Goal: Task Accomplishment & Management: Use online tool/utility

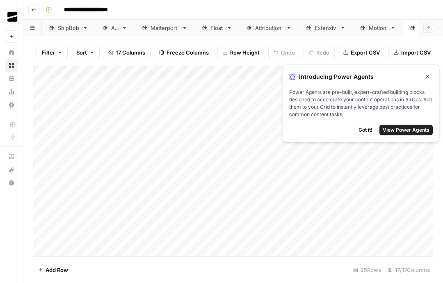
click at [38, 10] on button "Go back" at bounding box center [33, 10] width 11 height 11
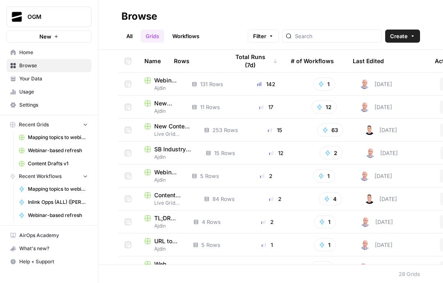
click at [158, 101] on span "New Content Briefs v1 (AJDIN TESTING - DON'T USE)" at bounding box center [166, 103] width 25 height 8
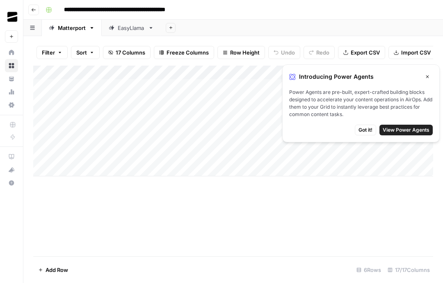
click at [426, 75] on icon "button" at bounding box center [427, 76] width 5 height 5
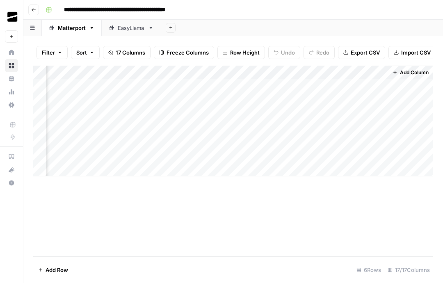
scroll to position [0, 1109]
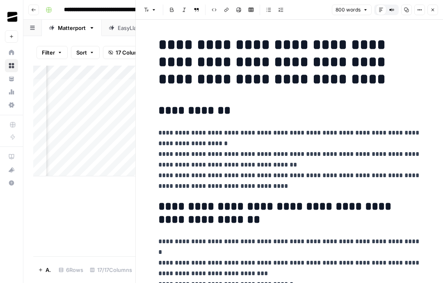
scroll to position [0, 0]
click at [428, 12] on button "Close" at bounding box center [433, 10] width 11 height 11
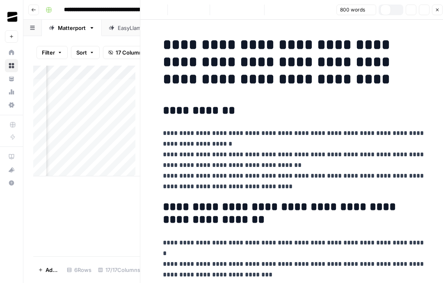
click at [428, 12] on div "Font style Bold Italic Block quote Code block Link Image Insert Table Bulleted …" at bounding box center [294, 10] width 298 height 11
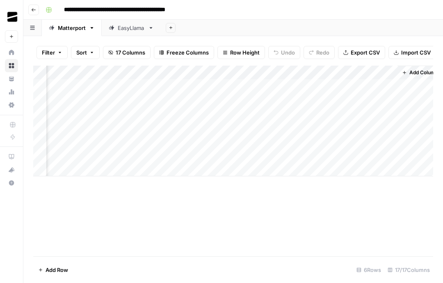
click at [110, 208] on div "Add Column" at bounding box center [233, 161] width 400 height 191
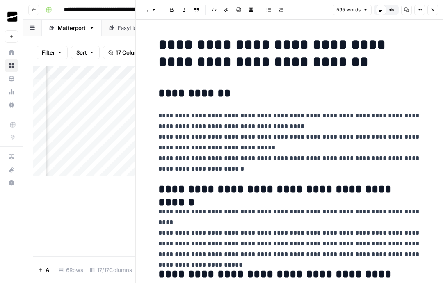
click at [432, 7] on icon "button" at bounding box center [433, 9] width 5 height 5
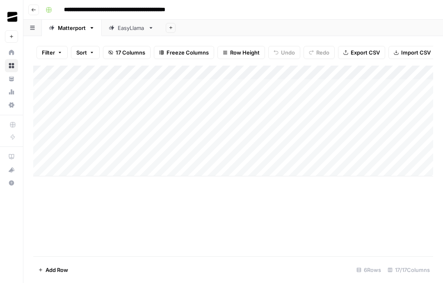
click at [260, 212] on div "Add Column" at bounding box center [233, 161] width 400 height 191
click at [256, 216] on div "Add Column" at bounding box center [233, 161] width 400 height 191
click at [223, 212] on div "Add Column" at bounding box center [233, 161] width 400 height 191
click at [253, 200] on div "Add Column" at bounding box center [233, 161] width 400 height 191
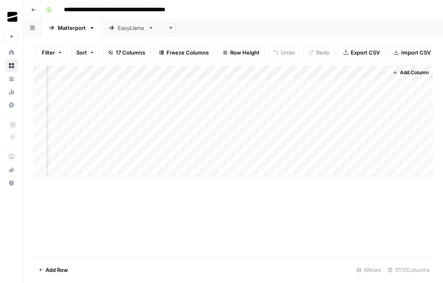
scroll to position [0, 1109]
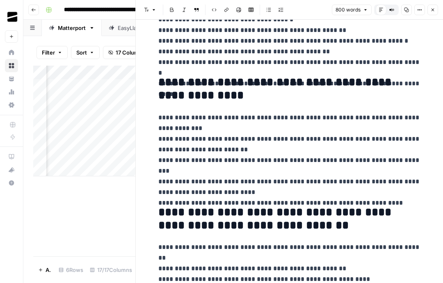
scroll to position [264, 0]
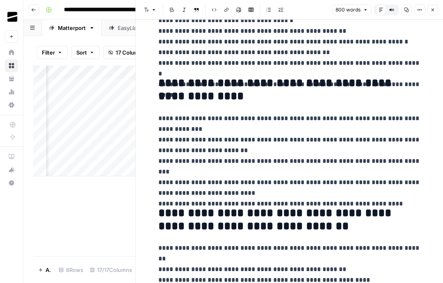
click at [434, 9] on icon "button" at bounding box center [433, 10] width 3 height 3
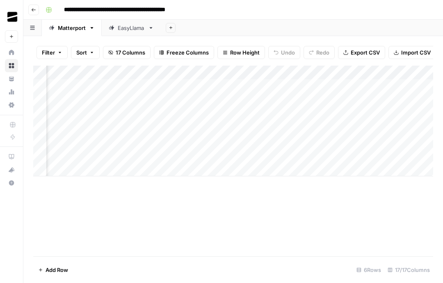
scroll to position [0, 693]
click at [231, 207] on div "Add Column" at bounding box center [233, 161] width 400 height 191
click at [231, 195] on div "Add Column" at bounding box center [233, 161] width 400 height 191
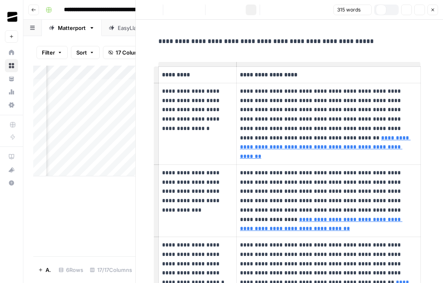
click at [434, 8] on icon "button" at bounding box center [433, 9] width 5 height 5
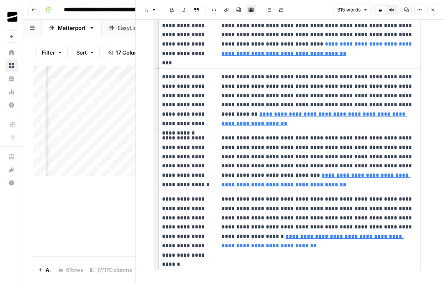
scroll to position [150, 0]
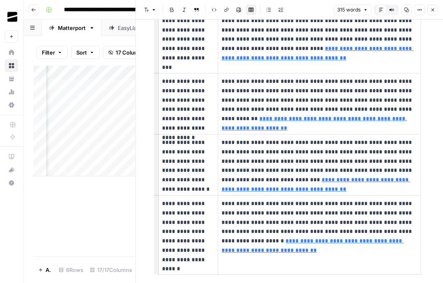
click at [436, 10] on button "Close" at bounding box center [433, 10] width 11 height 11
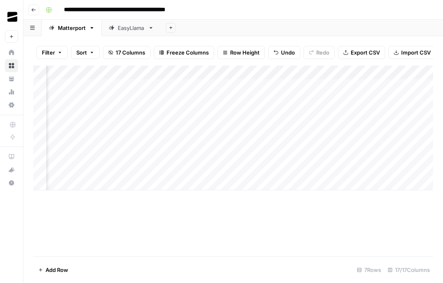
scroll to position [0, 625]
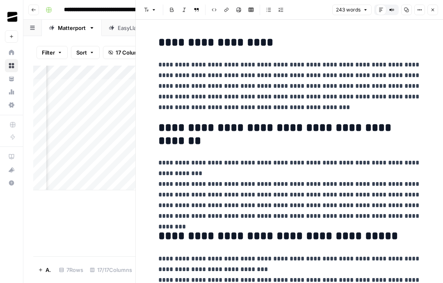
click at [431, 9] on icon "button" at bounding box center [433, 9] width 5 height 5
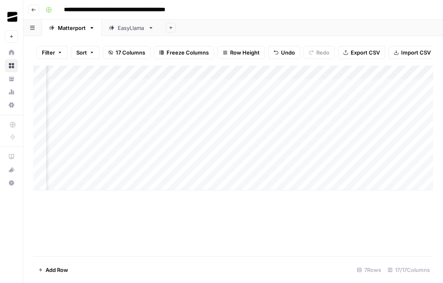
scroll to position [0, 1024]
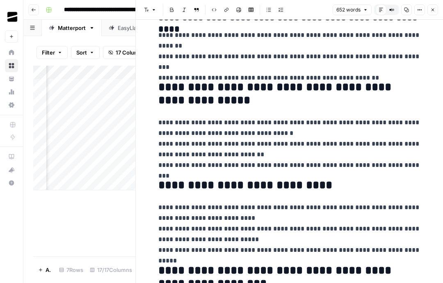
scroll to position [569, 0]
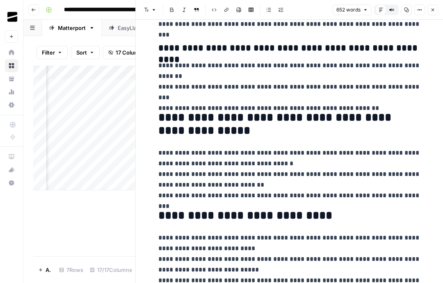
click at [432, 12] on button "Close" at bounding box center [433, 10] width 11 height 11
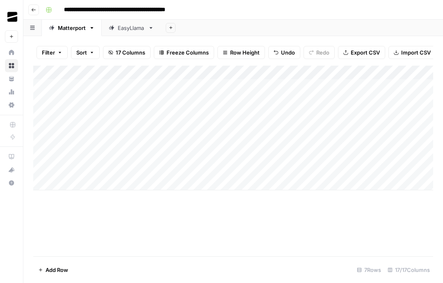
click at [234, 229] on div "Add Column" at bounding box center [233, 161] width 400 height 191
click at [260, 209] on div "Add Column" at bounding box center [233, 161] width 400 height 191
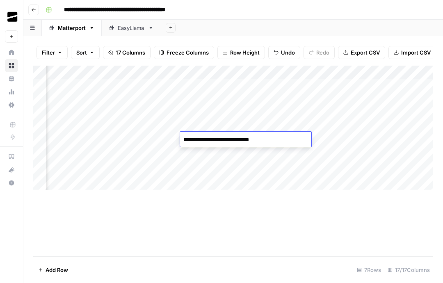
scroll to position [0, 83]
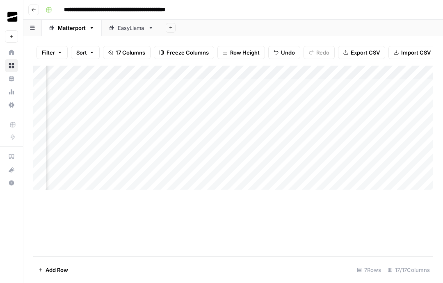
click at [418, 7] on div "**********" at bounding box center [238, 9] width 393 height 13
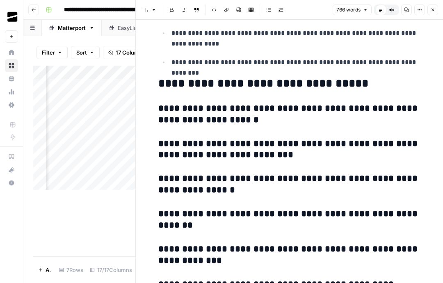
scroll to position [1637, 0]
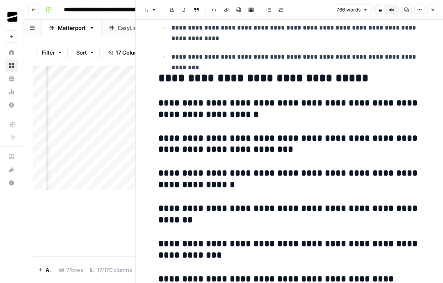
click at [433, 9] on icon "button" at bounding box center [433, 9] width 5 height 5
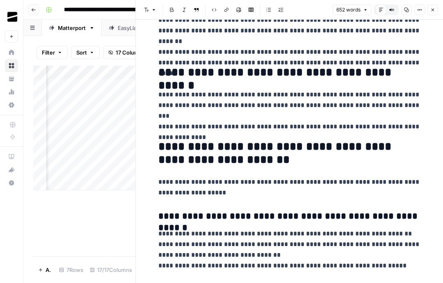
scroll to position [140, 0]
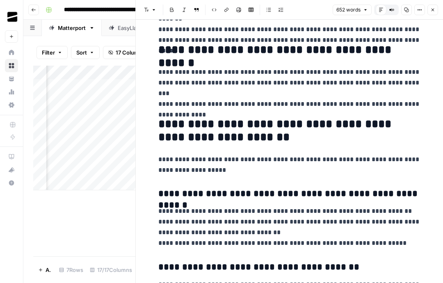
click at [432, 6] on button "Close" at bounding box center [433, 10] width 11 height 11
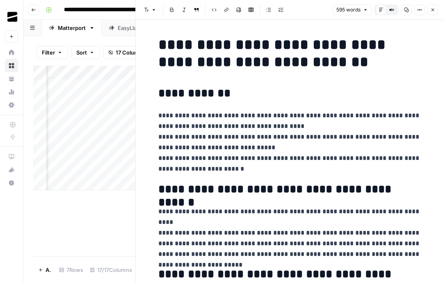
click at [429, 13] on button "Close" at bounding box center [433, 10] width 11 height 11
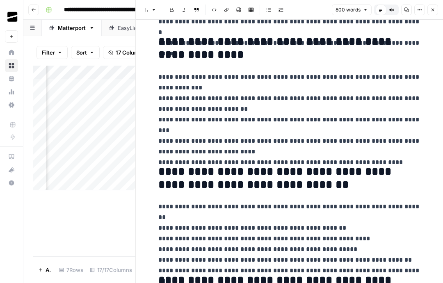
scroll to position [305, 0]
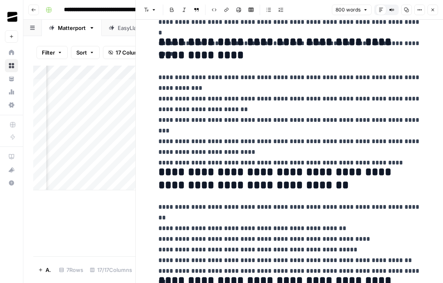
click at [433, 11] on icon "button" at bounding box center [433, 9] width 5 height 5
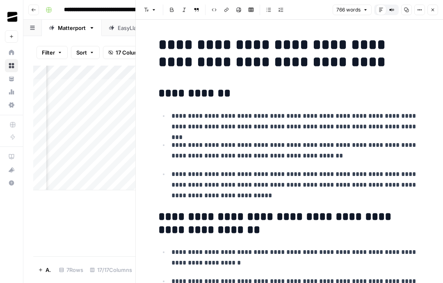
click at [433, 7] on button "Close" at bounding box center [433, 10] width 11 height 11
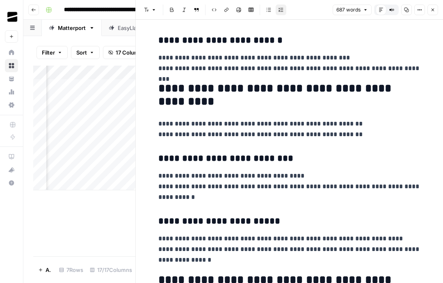
scroll to position [507, 0]
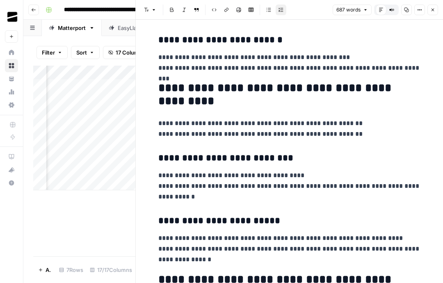
click at [431, 7] on icon "button" at bounding box center [433, 9] width 5 height 5
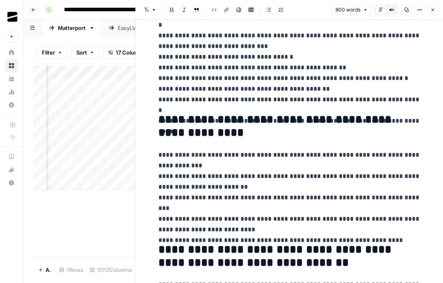
scroll to position [225, 0]
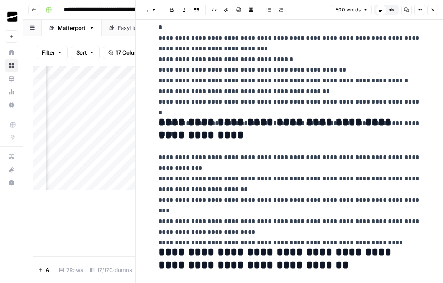
click at [437, 7] on button "Close" at bounding box center [433, 10] width 11 height 11
